Goal: Task Accomplishment & Management: Manage account settings

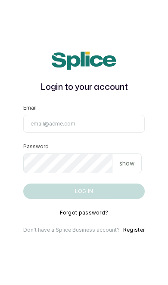
click at [49, 133] on input "Email" at bounding box center [83, 124] width 121 height 18
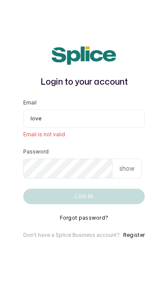
type input "lovedive948@gmail.com"
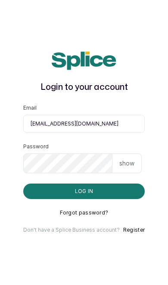
click at [122, 199] on button "Log in" at bounding box center [83, 191] width 121 height 15
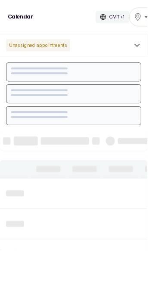
scroll to position [290, 0]
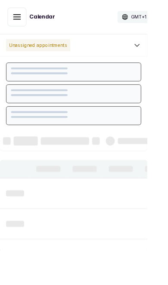
click at [16, 19] on icon "button" at bounding box center [19, 19] width 8 height 5
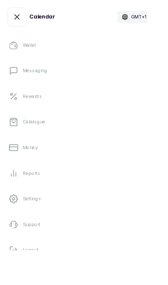
scroll to position [163, 0]
click at [119, 226] on link "Settings" at bounding box center [84, 228] width 154 height 24
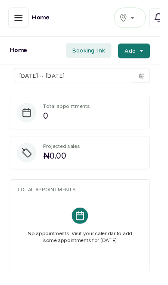
click at [21, 20] on icon "button" at bounding box center [19, 18] width 10 height 10
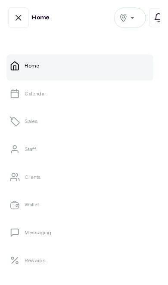
scroll to position [1, 0]
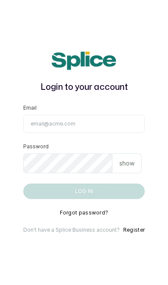
scroll to position [59, 0]
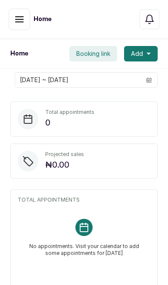
click at [18, 10] on button "button" at bounding box center [20, 20] width 22 height 22
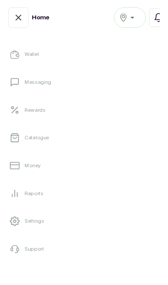
scroll to position [157, 0]
click at [89, 238] on link "Settings" at bounding box center [84, 233] width 154 height 24
